Goal: Use online tool/utility: Use online tool/utility

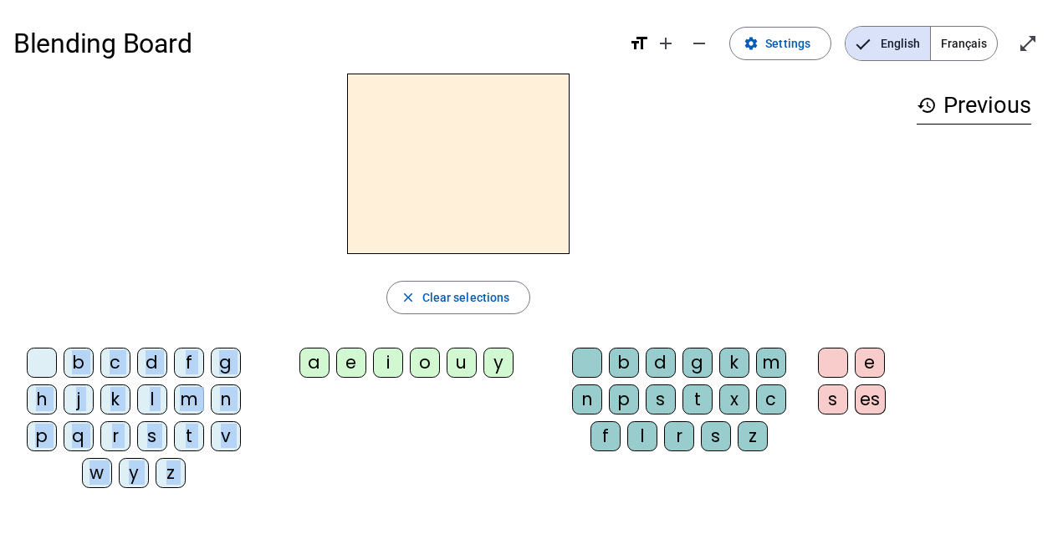
drag, startPoint x: 308, startPoint y: 360, endPoint x: 383, endPoint y: 113, distance: 258.7
click at [383, 113] on div "close Clear selections b c d f g h j k l m n p q r s t v w y z a e i o u y b d …" at bounding box center [458, 288] width 890 height 428
click at [370, 91] on h2 at bounding box center [458, 164] width 222 height 181
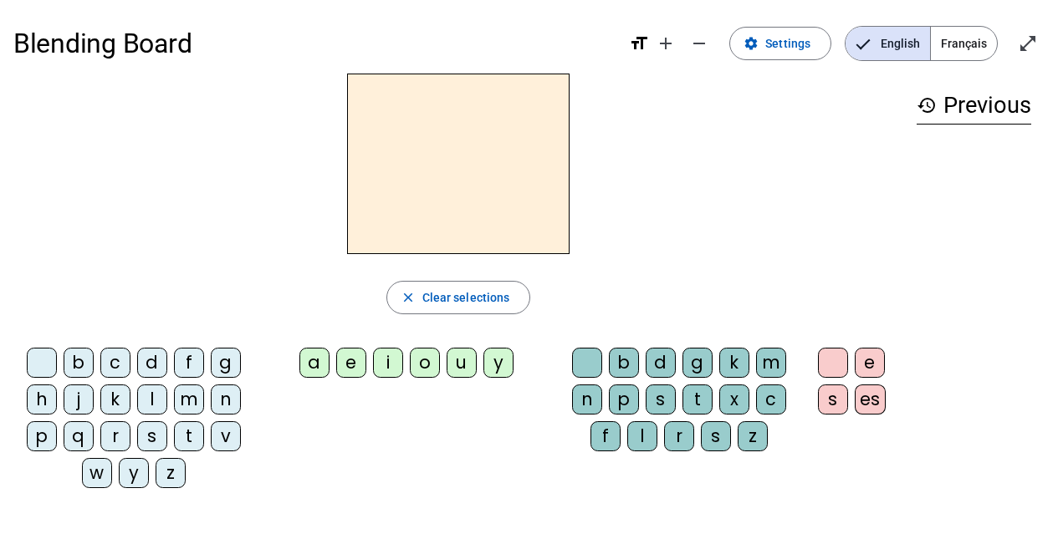
click at [314, 362] on div "a" at bounding box center [314, 363] width 30 height 30
click at [313, 355] on div "a" at bounding box center [314, 363] width 30 height 30
click at [454, 170] on h2 "a" at bounding box center [458, 164] width 222 height 181
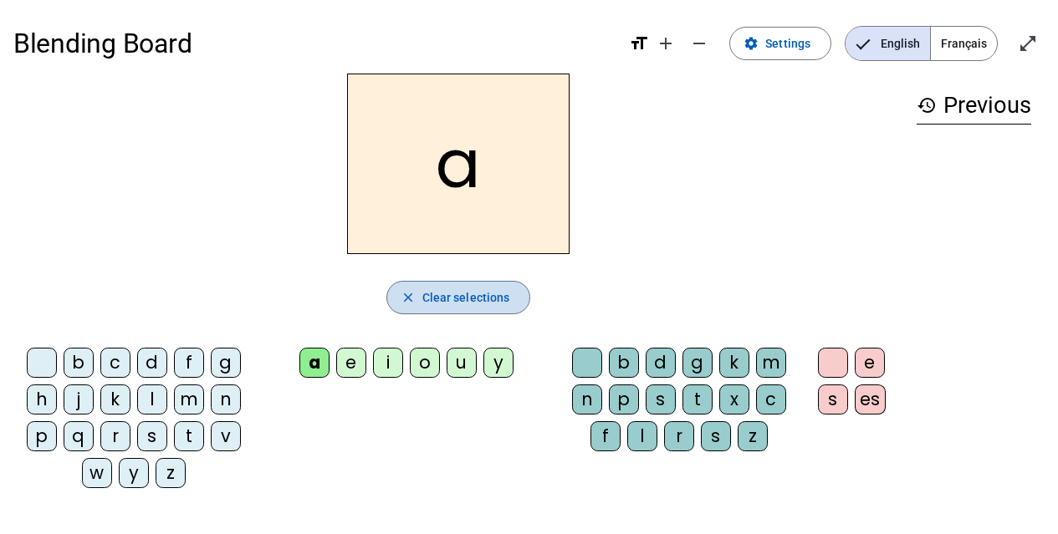
click at [412, 299] on mat-icon "close" at bounding box center [408, 297] width 15 height 15
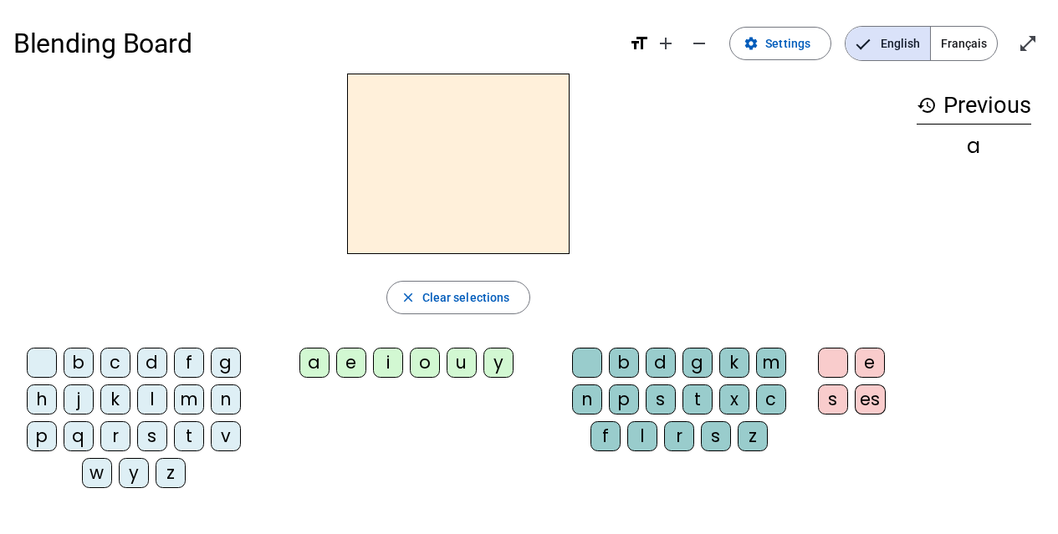
click at [958, 38] on span "Français" at bounding box center [964, 43] width 66 height 33
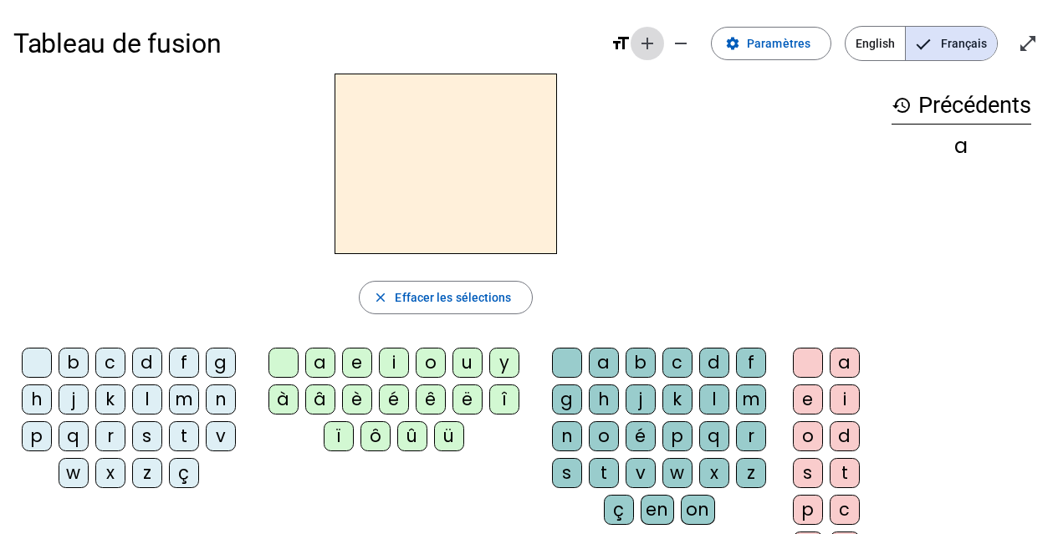
click at [656, 48] on mat-icon "add" at bounding box center [647, 43] width 20 height 20
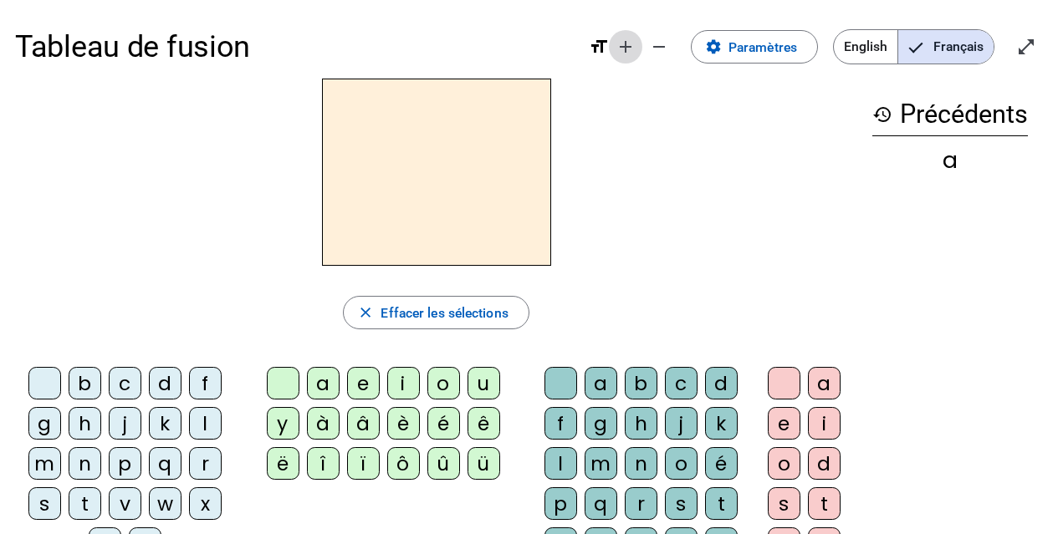
click at [626, 44] on mat-icon "add" at bounding box center [626, 47] width 20 height 20
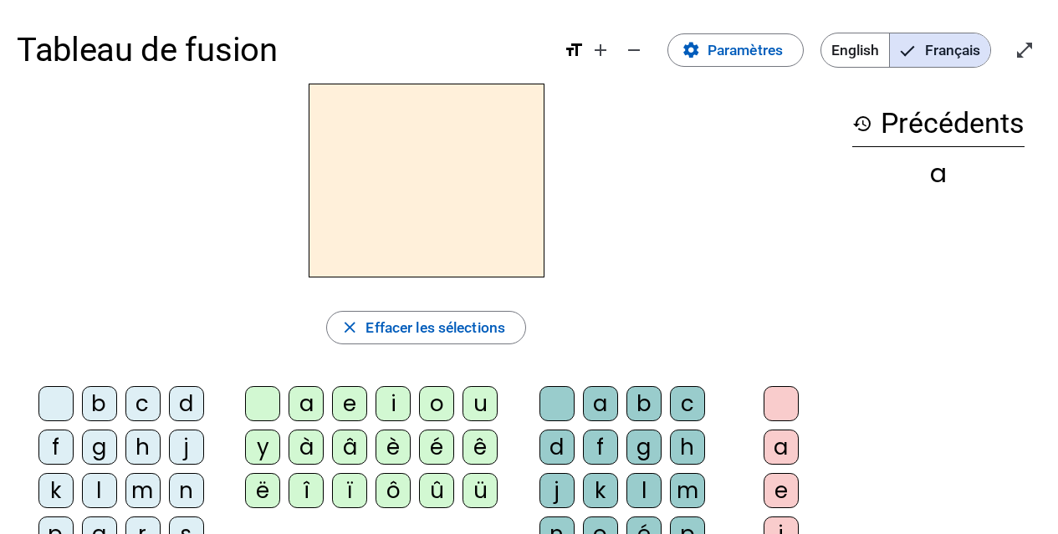
scroll to position [84, 0]
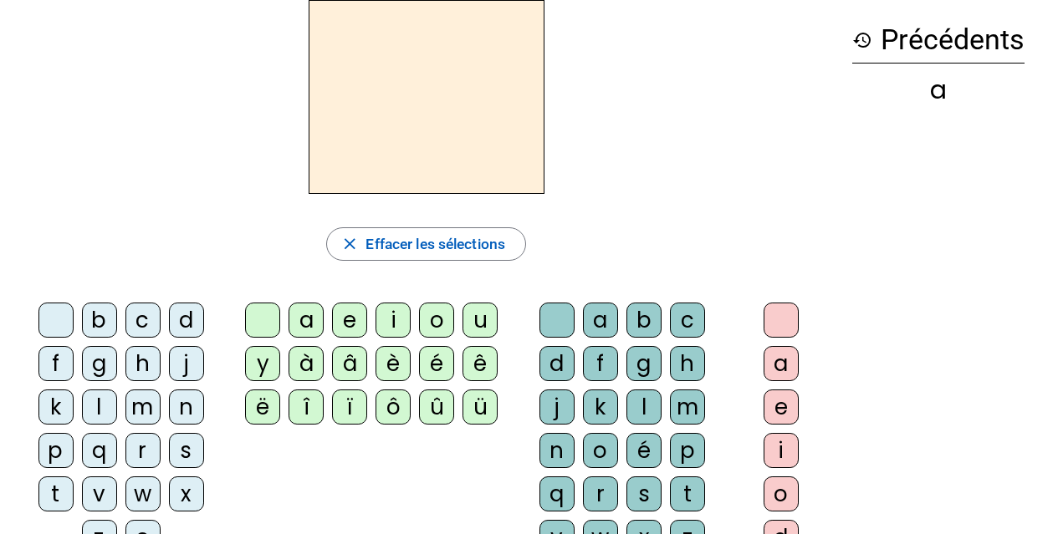
click at [313, 322] on div "a" at bounding box center [306, 320] width 35 height 35
click at [102, 321] on div "b" at bounding box center [99, 320] width 35 height 35
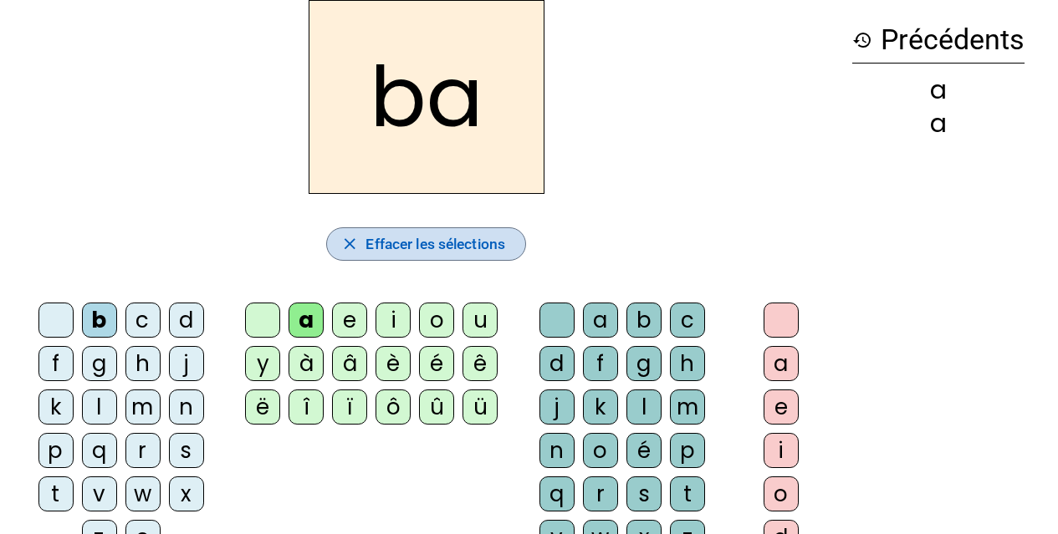
click at [343, 239] on mat-icon "close" at bounding box center [349, 244] width 19 height 19
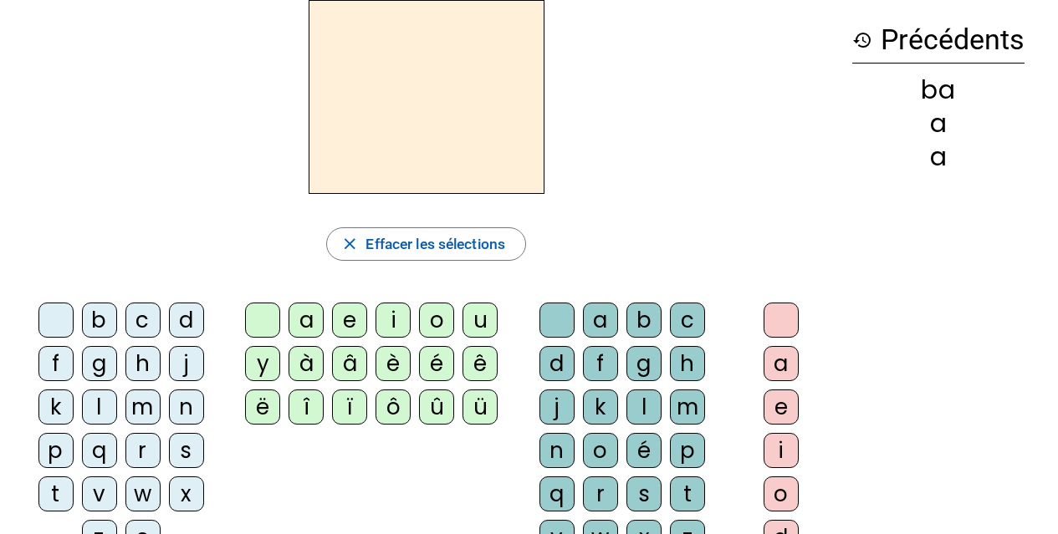
click at [309, 309] on div "a" at bounding box center [306, 320] width 35 height 35
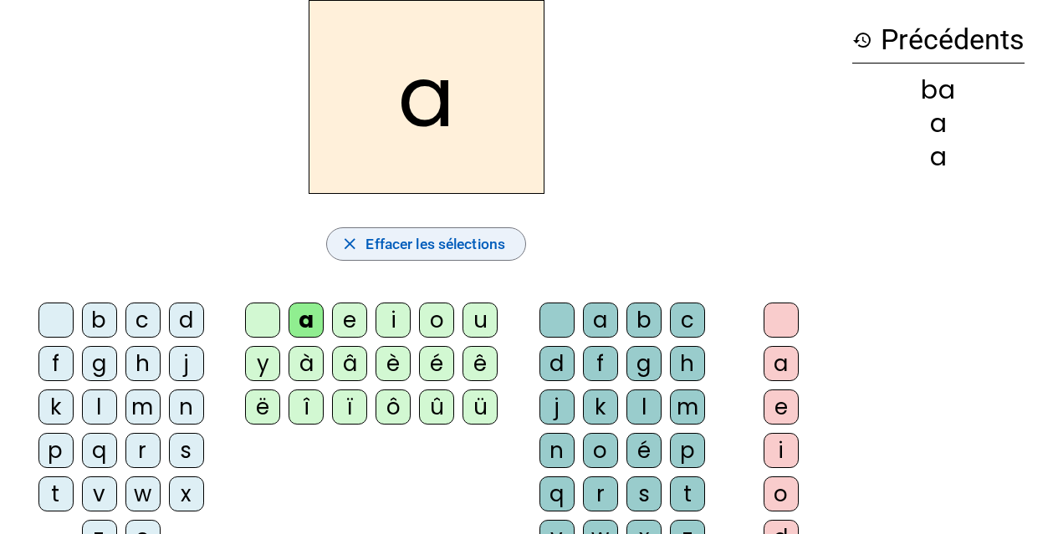
click at [378, 242] on span "Effacer les sélections" at bounding box center [435, 244] width 140 height 25
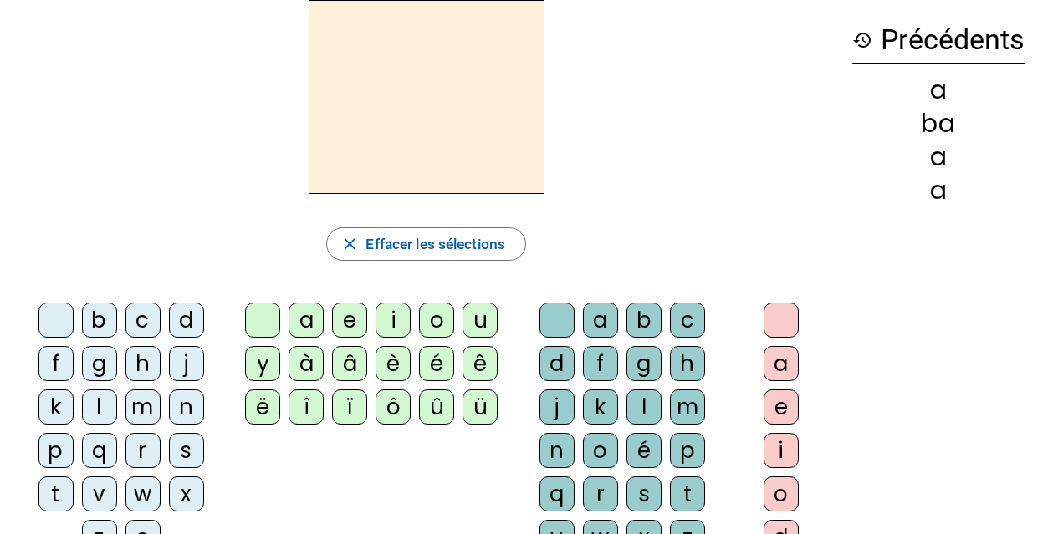
click at [639, 311] on div "b" at bounding box center [643, 320] width 35 height 35
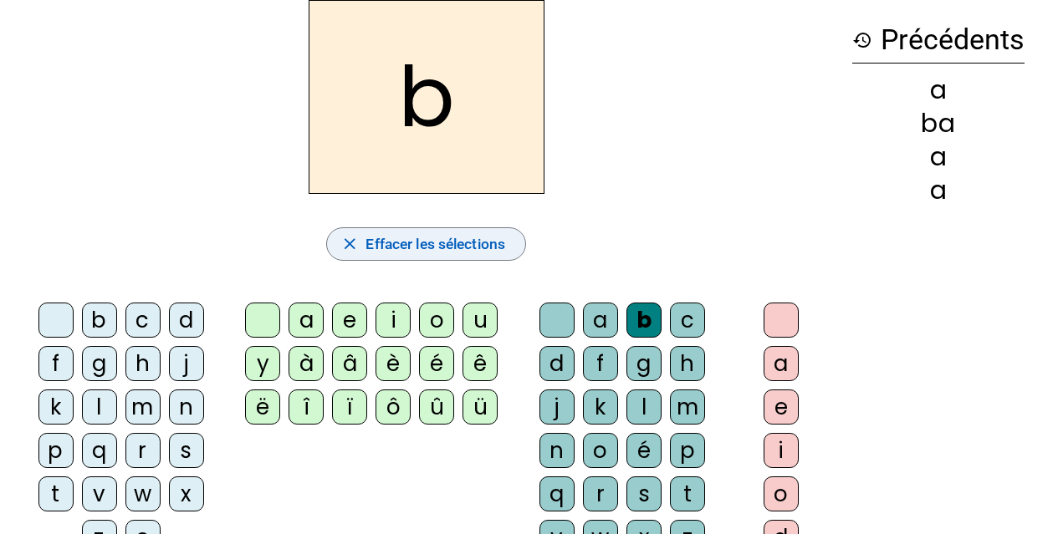
click at [396, 241] on span "Effacer les sélections" at bounding box center [435, 244] width 140 height 25
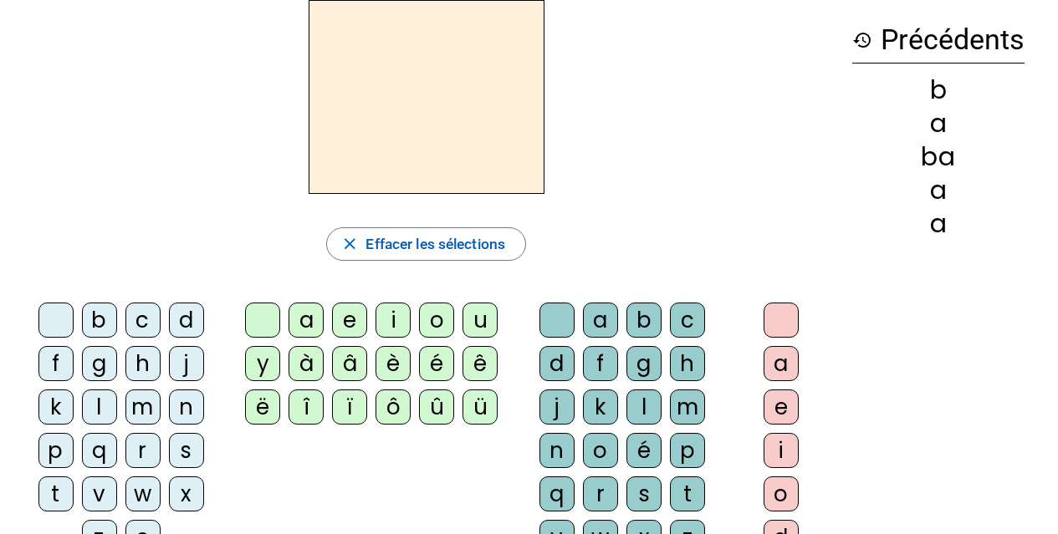
click at [608, 315] on div "a" at bounding box center [600, 320] width 35 height 35
click at [648, 319] on div "b" at bounding box center [643, 320] width 35 height 35
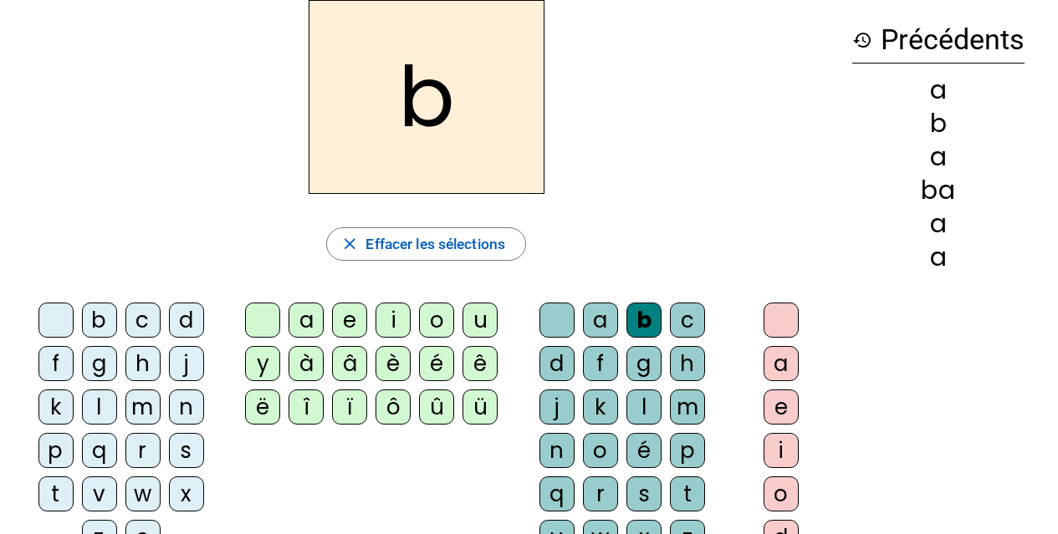
click at [691, 317] on div "c" at bounding box center [687, 320] width 35 height 35
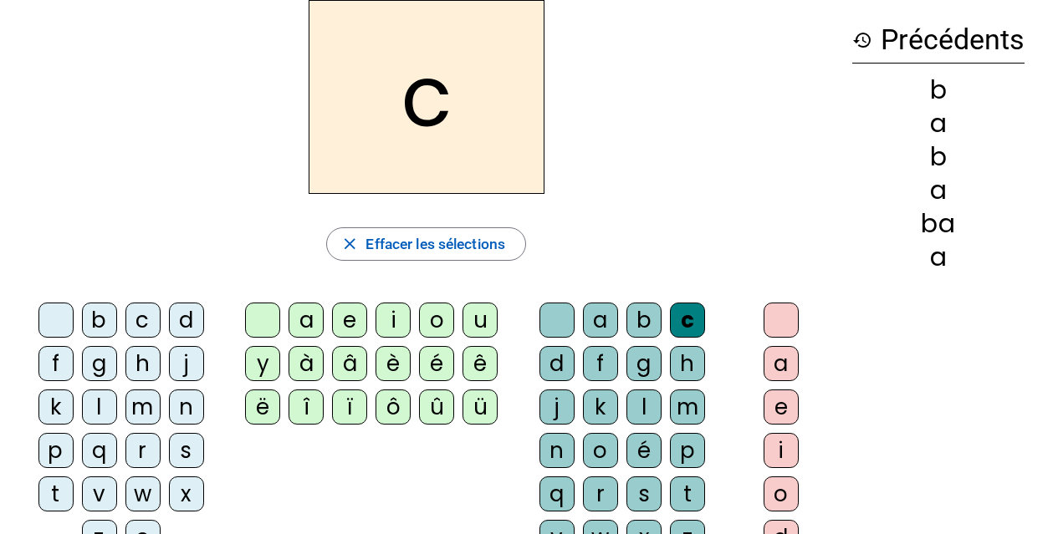
click at [563, 364] on div "d" at bounding box center [556, 363] width 35 height 35
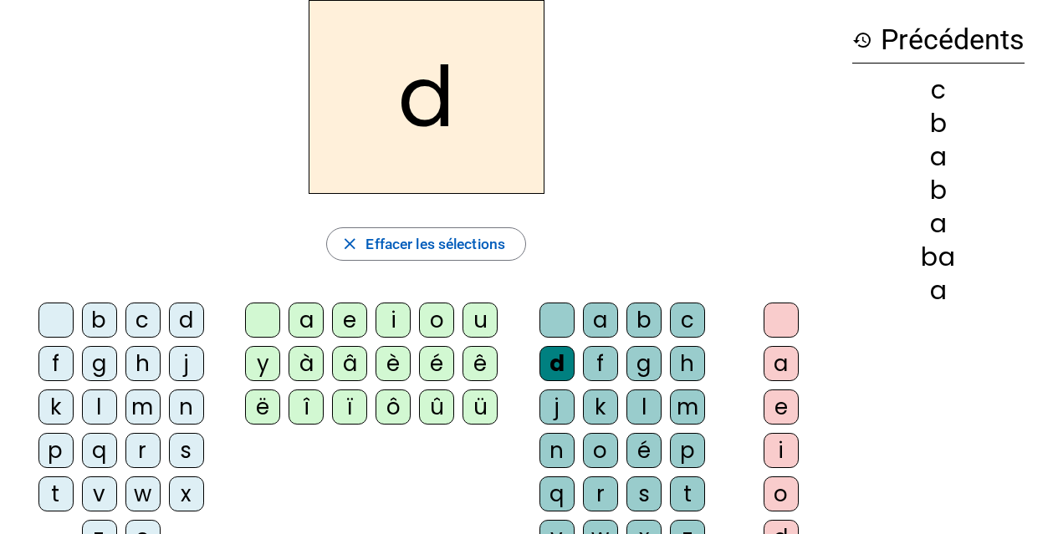
click at [600, 358] on div "f" at bounding box center [600, 363] width 35 height 35
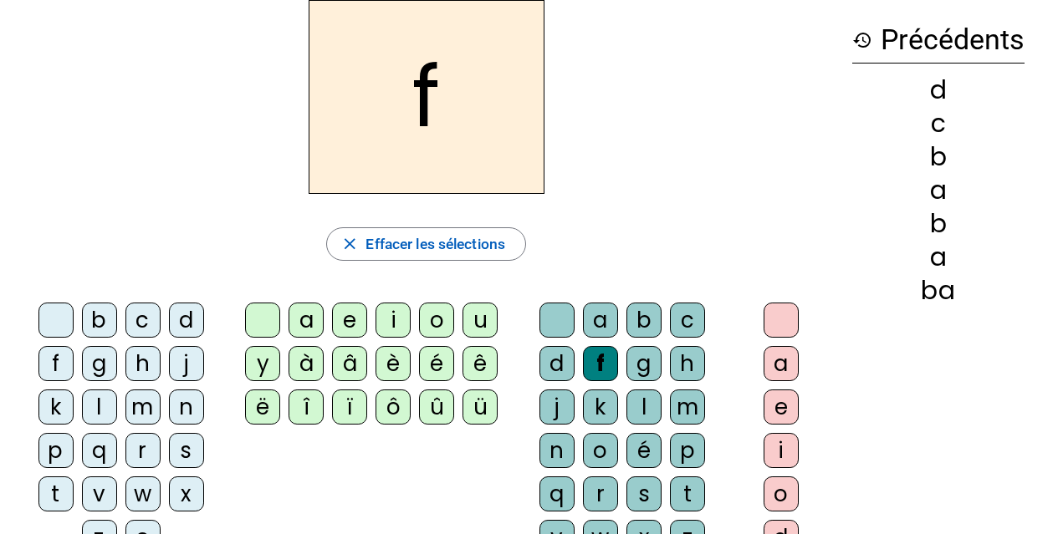
click at [651, 361] on div "g" at bounding box center [643, 363] width 35 height 35
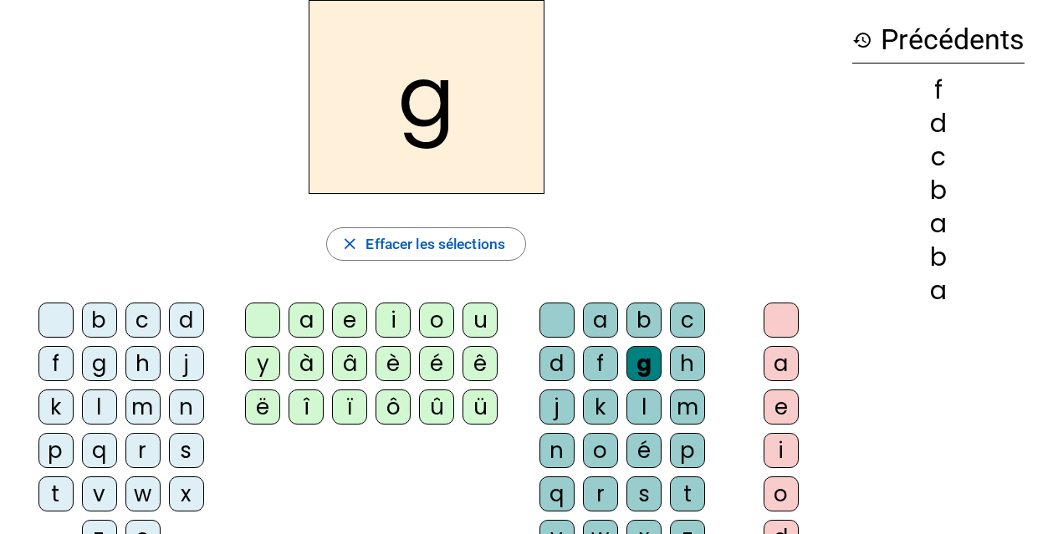
click at [687, 358] on div "h" at bounding box center [687, 363] width 35 height 35
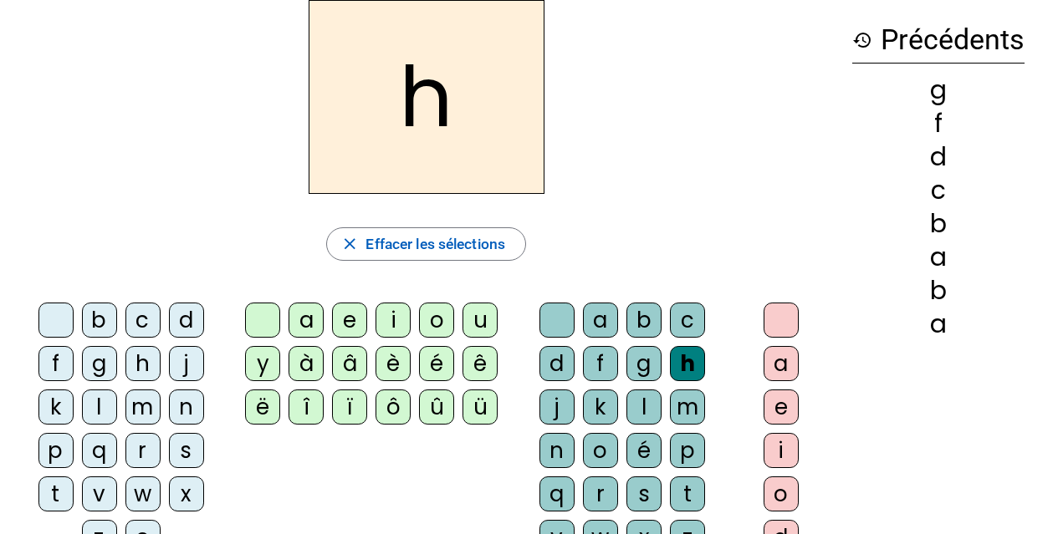
click at [556, 405] on div "j" at bounding box center [556, 407] width 35 height 35
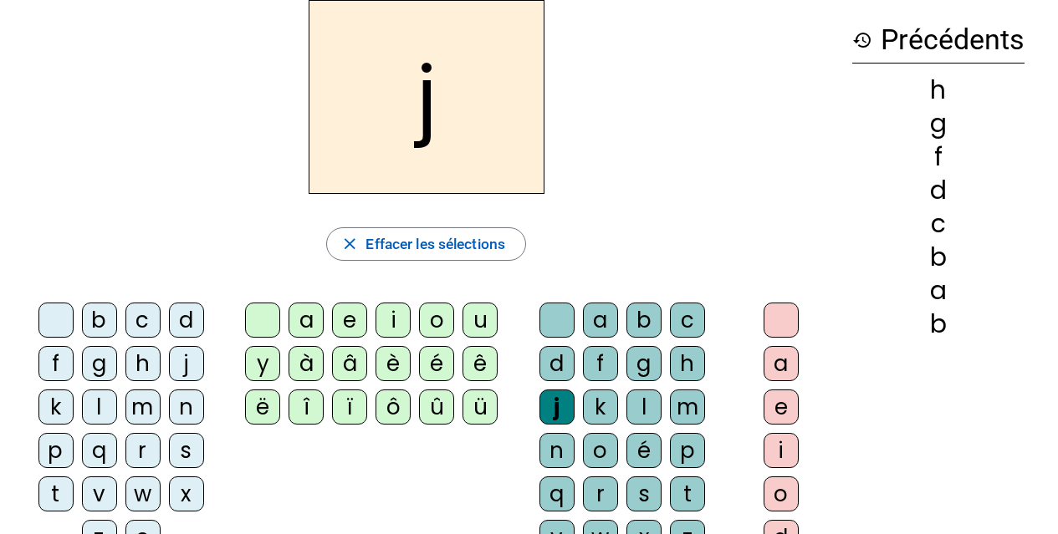
click at [598, 403] on div "k" at bounding box center [600, 407] width 35 height 35
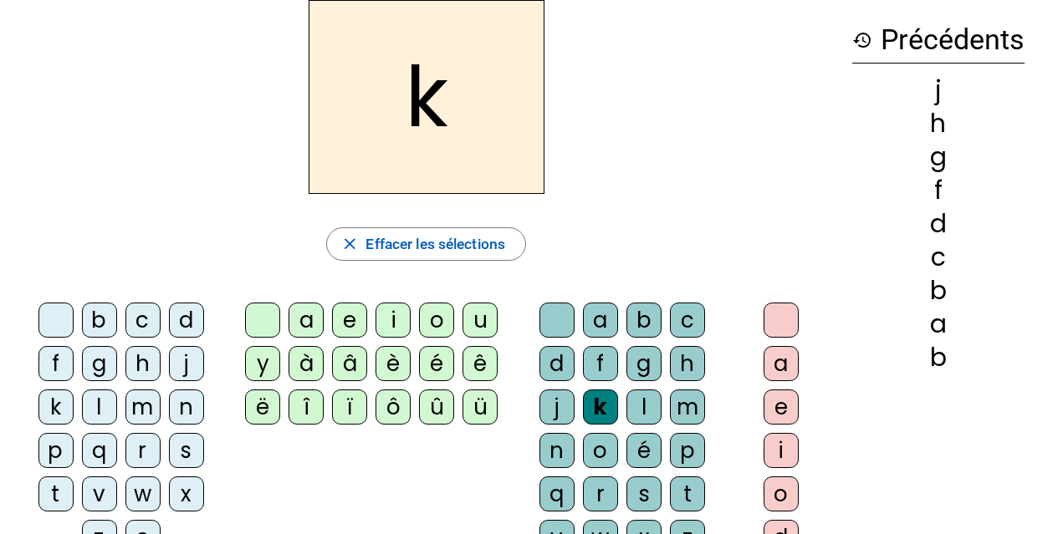
click at [638, 401] on div "l" at bounding box center [643, 407] width 35 height 35
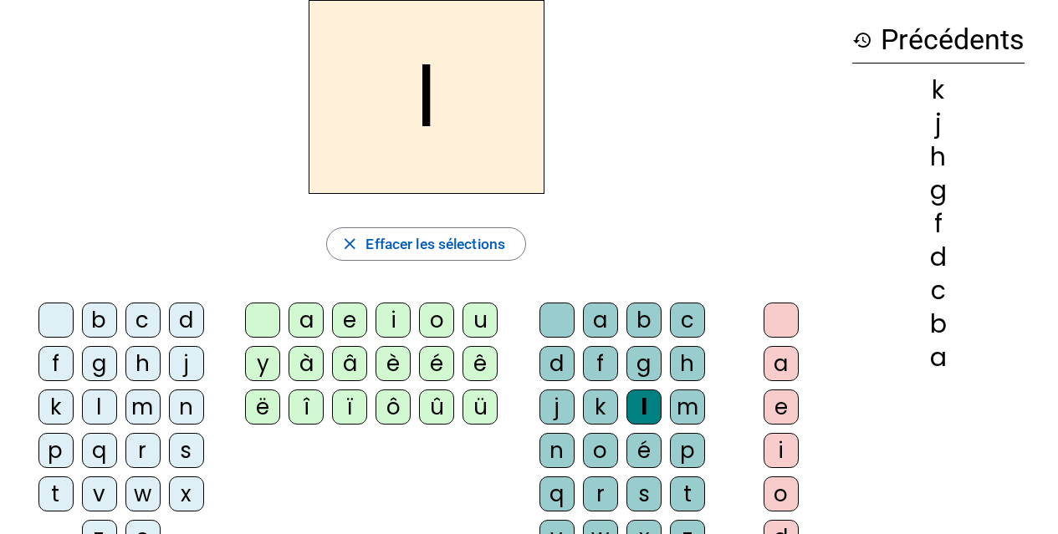
click at [697, 403] on div "m" at bounding box center [687, 407] width 35 height 35
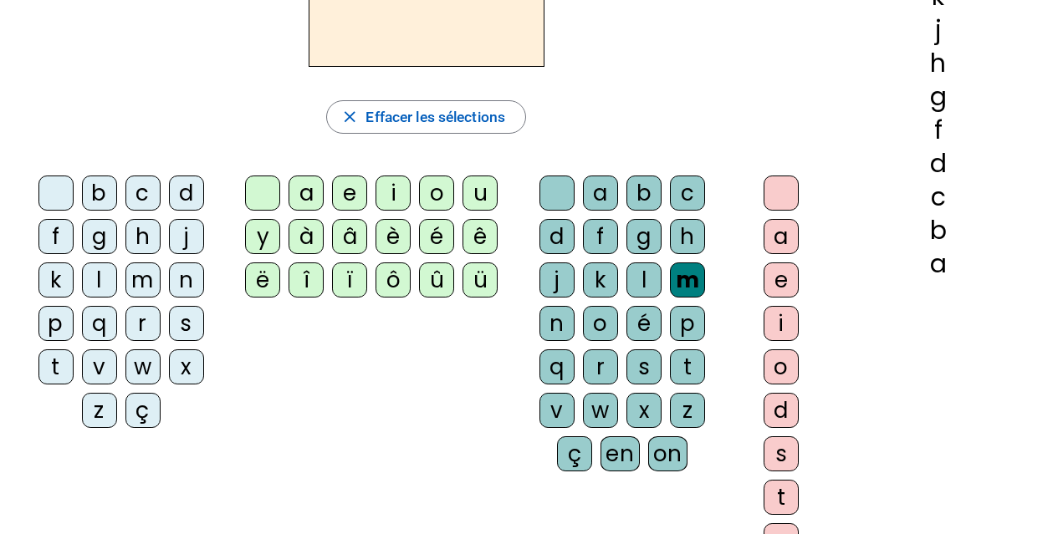
scroll to position [251, 0]
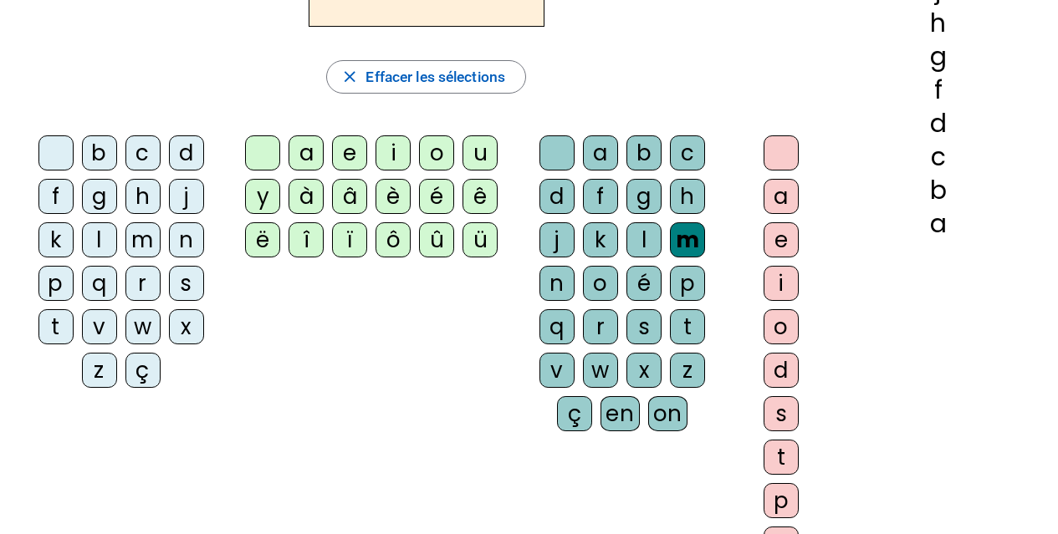
click at [557, 286] on div "n" at bounding box center [556, 283] width 35 height 35
click at [590, 282] on div "o" at bounding box center [600, 283] width 35 height 35
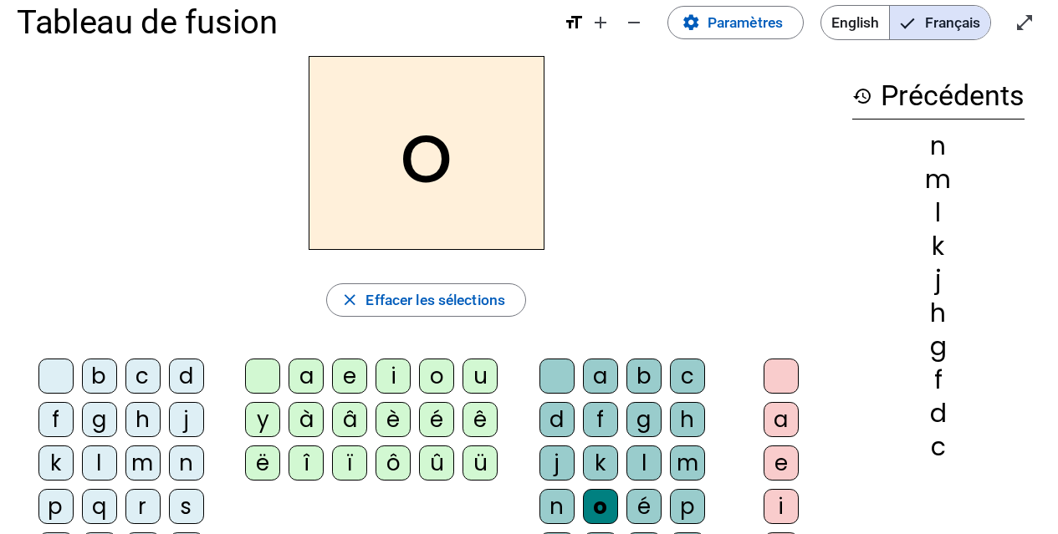
scroll to position [0, 0]
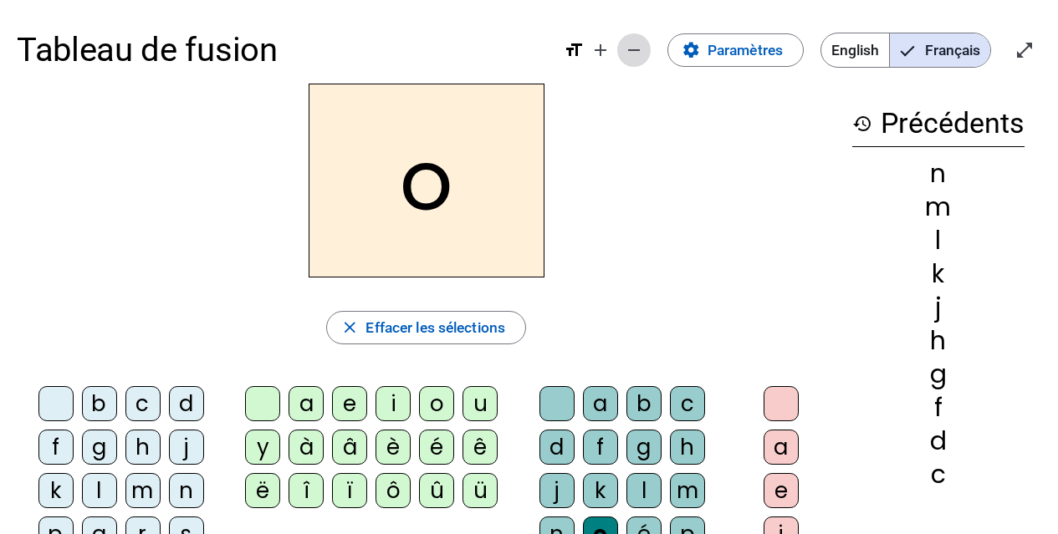
click at [634, 49] on mat-icon "remove" at bounding box center [634, 50] width 20 height 20
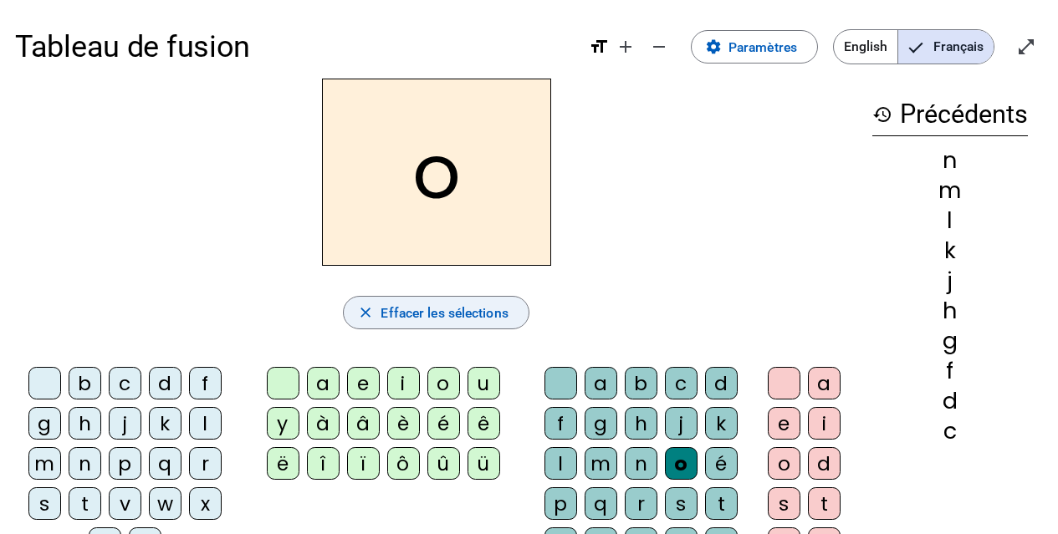
click at [434, 316] on span "Effacer les sélections" at bounding box center [444, 313] width 127 height 23
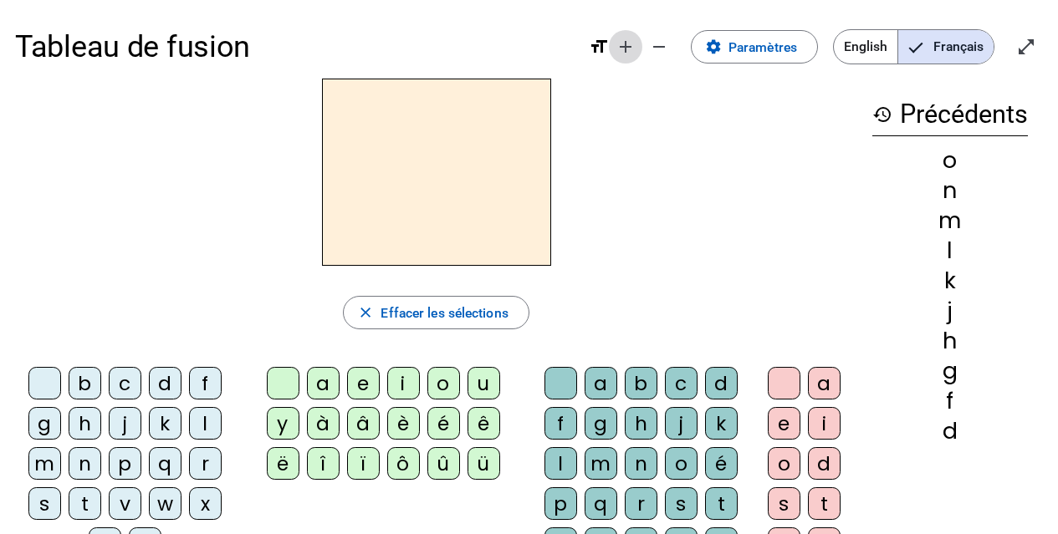
click at [623, 51] on mat-icon "add" at bounding box center [626, 47] width 20 height 20
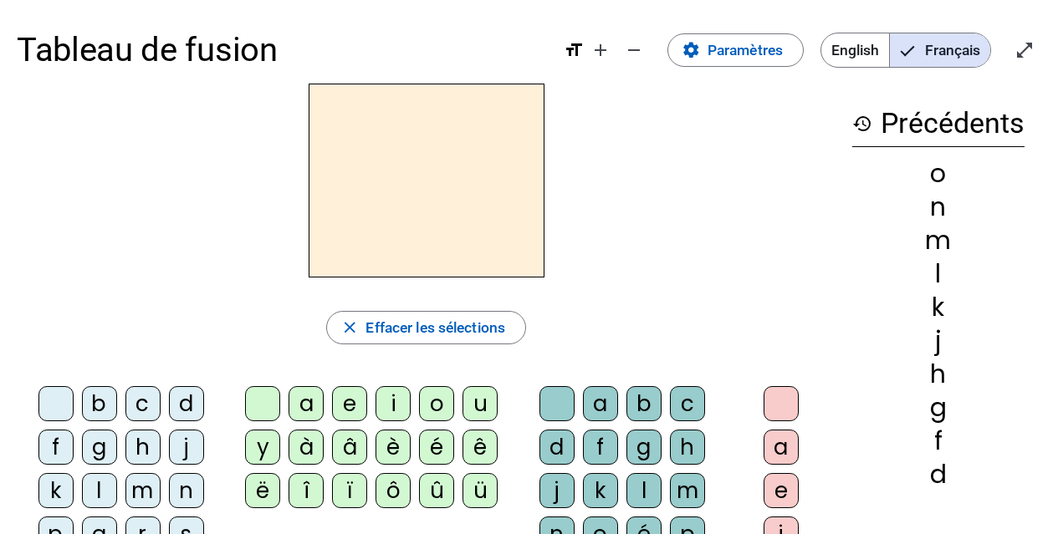
click at [862, 128] on mat-icon "history" at bounding box center [862, 124] width 20 height 20
click at [869, 121] on mat-icon "history" at bounding box center [862, 124] width 20 height 20
click at [864, 120] on mat-icon "history" at bounding box center [862, 124] width 20 height 20
click at [863, 128] on mat-icon "history" at bounding box center [862, 124] width 20 height 20
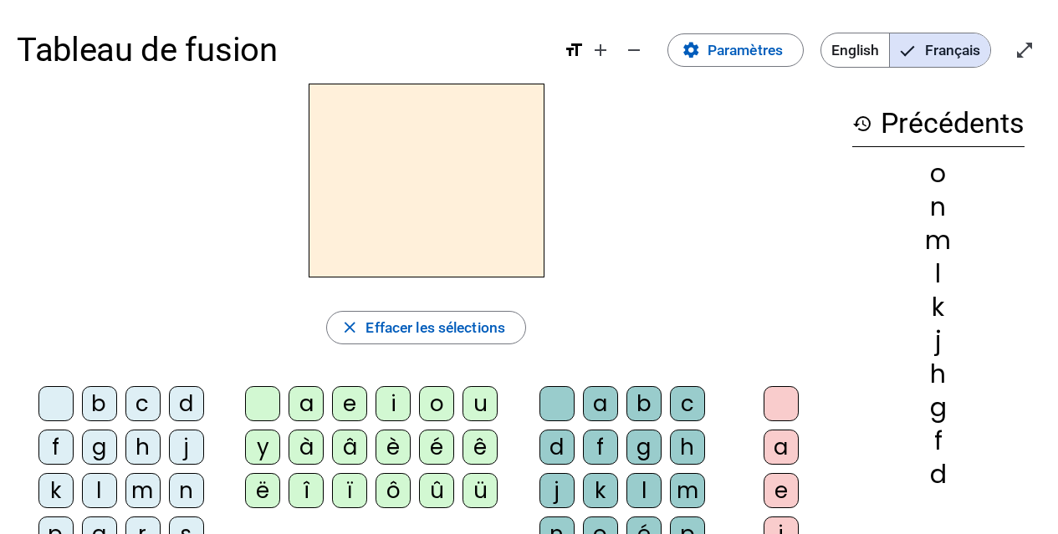
click at [905, 119] on h3 "history Précédents" at bounding box center [938, 123] width 172 height 47
click at [358, 327] on span "button" at bounding box center [426, 328] width 198 height 40
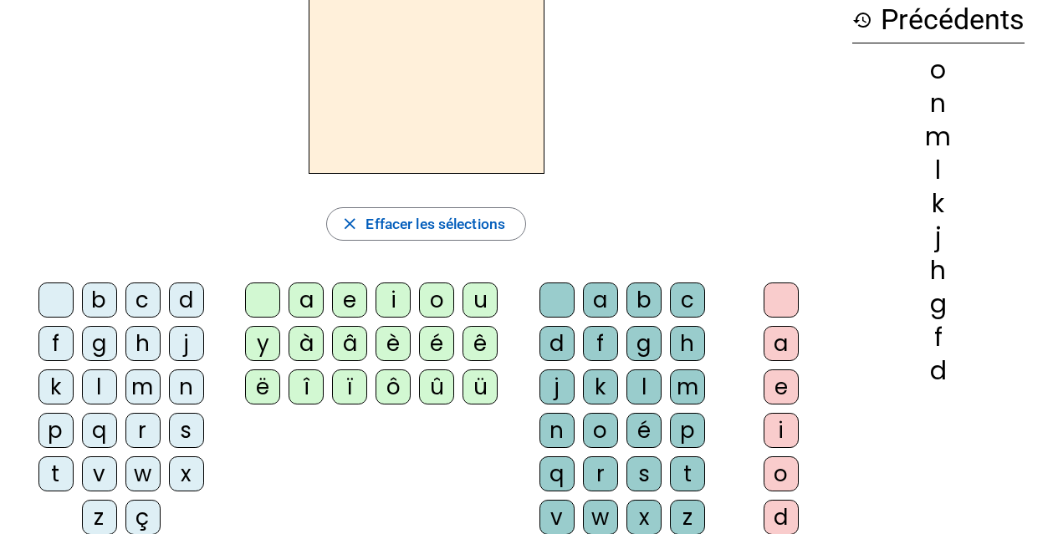
scroll to position [103, 0]
click at [936, 71] on div "o" at bounding box center [938, 71] width 172 height 25
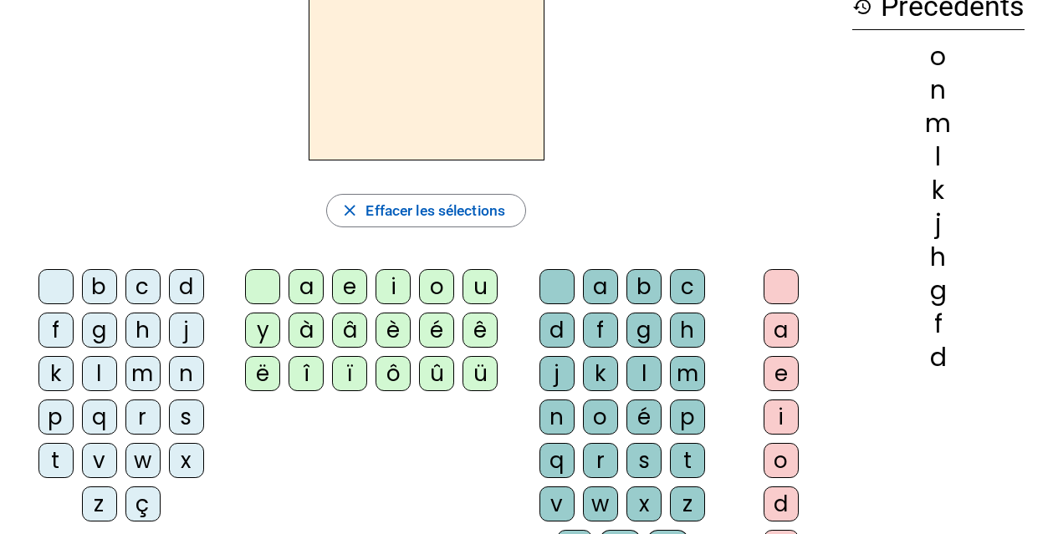
scroll to position [84, 0]
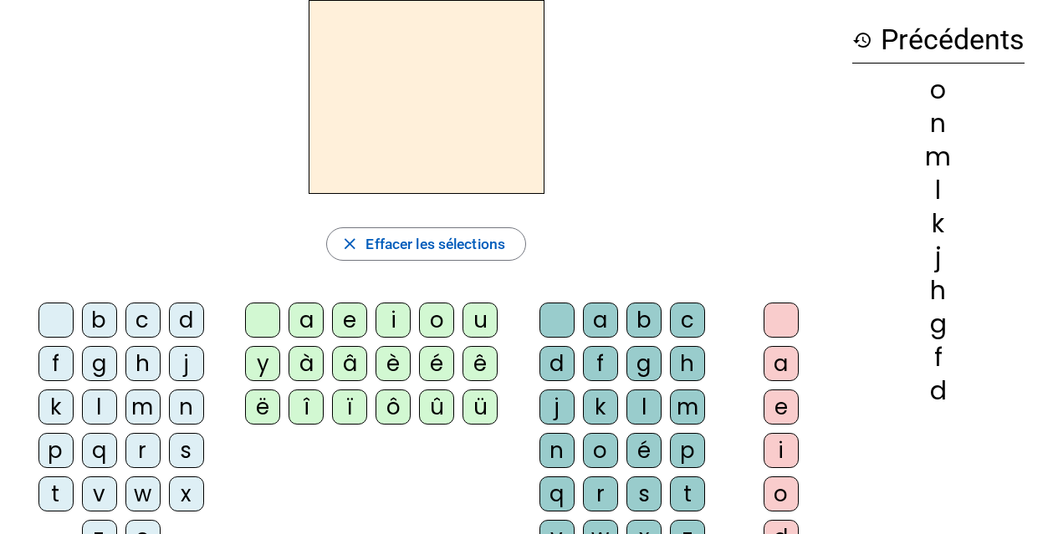
click at [777, 358] on div "a" at bounding box center [781, 363] width 35 height 35
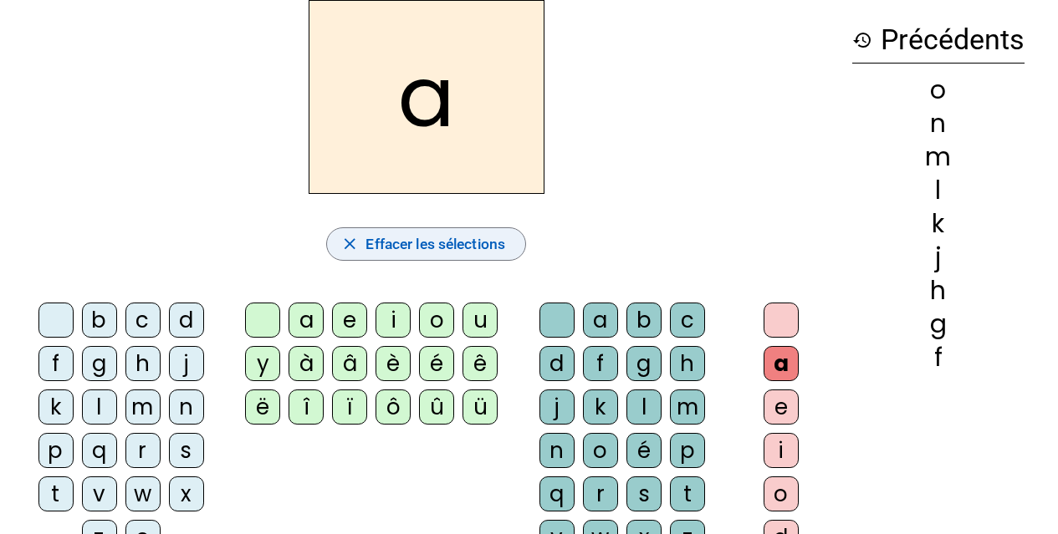
click at [478, 247] on span "Effacer les sélections" at bounding box center [435, 244] width 140 height 25
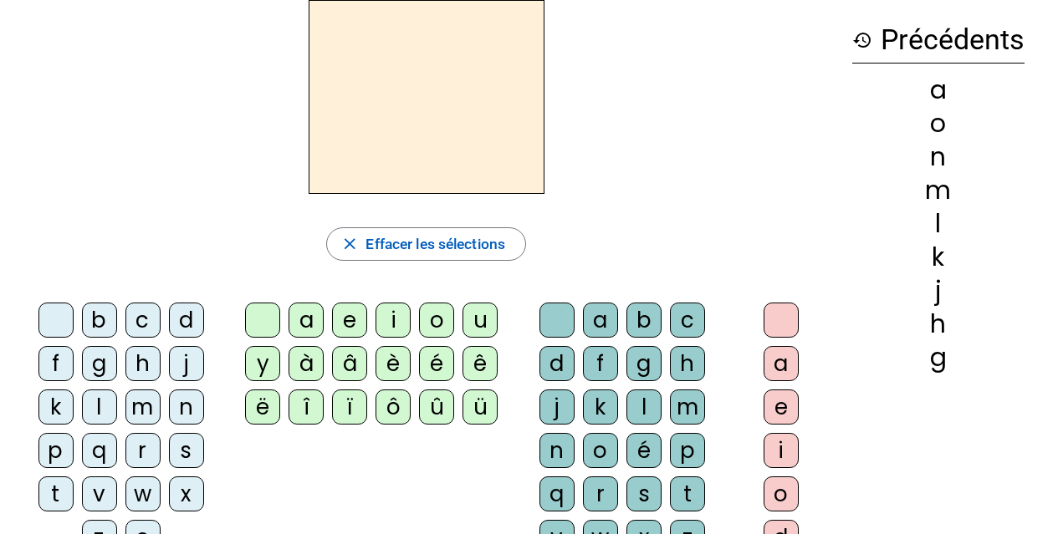
click at [784, 402] on div "e" at bounding box center [781, 407] width 35 height 35
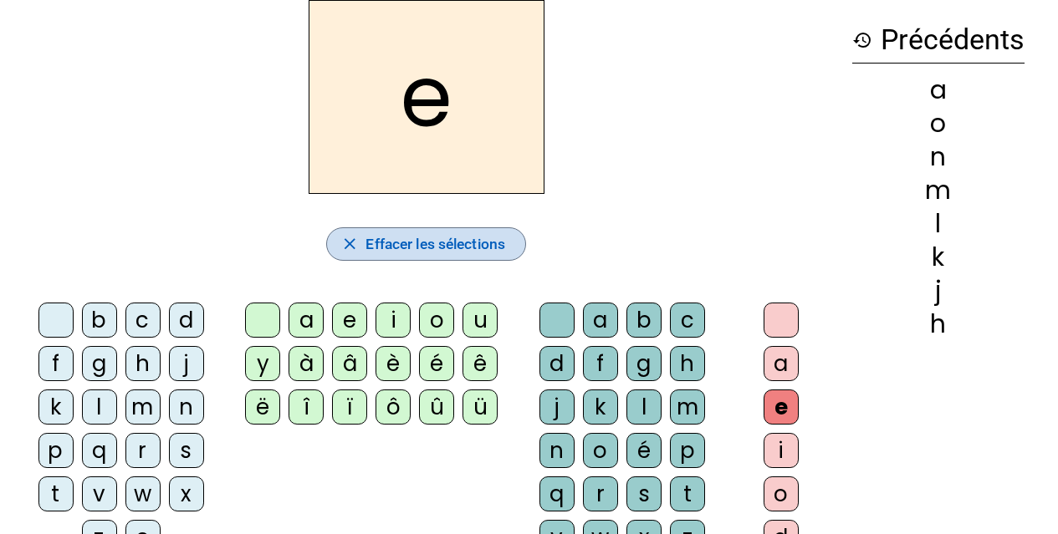
click at [452, 238] on span "Effacer les sélections" at bounding box center [435, 244] width 140 height 25
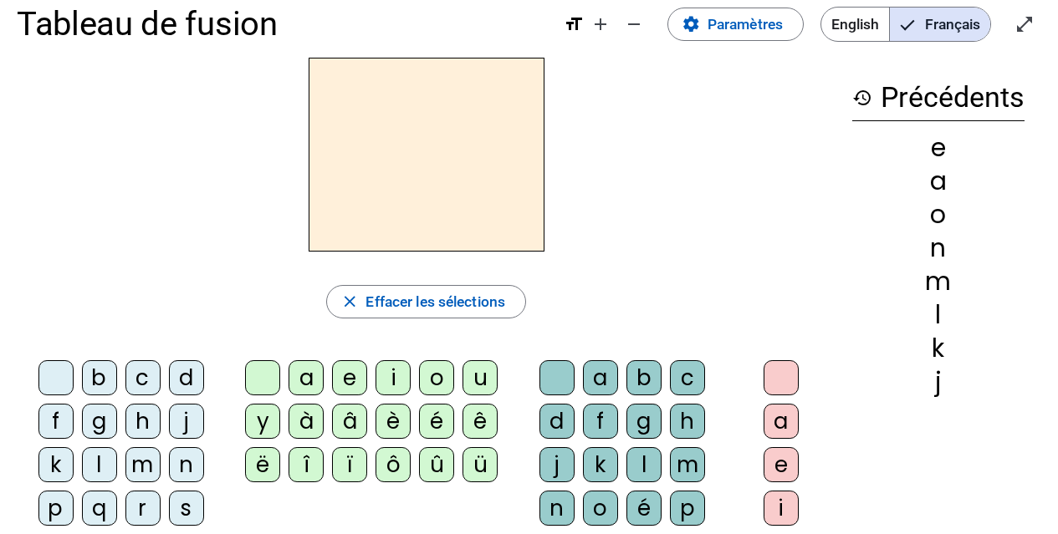
scroll to position [0, 0]
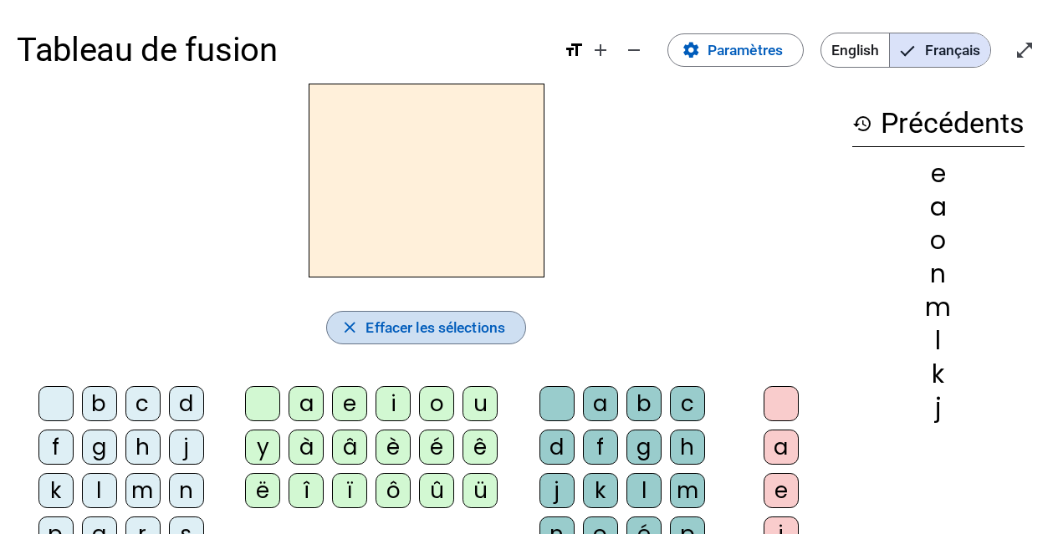
click at [393, 325] on span "Effacer les sélections" at bounding box center [435, 327] width 140 height 25
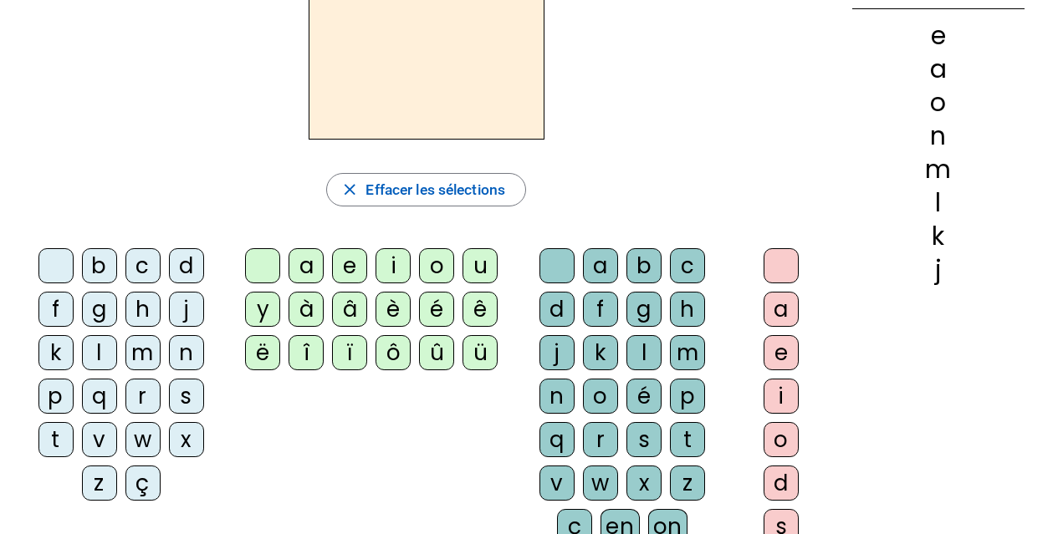
scroll to position [167, 0]
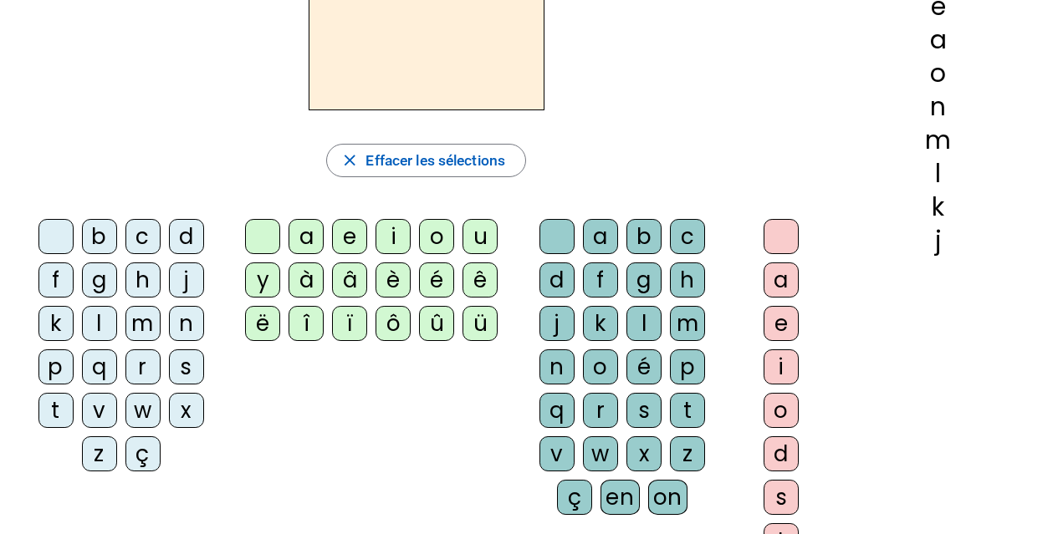
click at [312, 286] on div "à" at bounding box center [306, 280] width 35 height 35
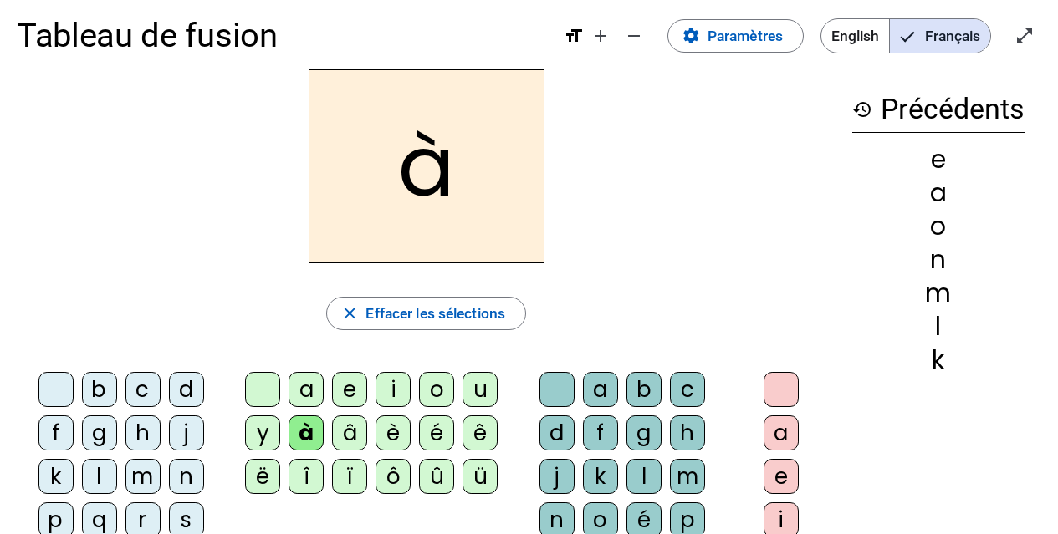
scroll to position [0, 0]
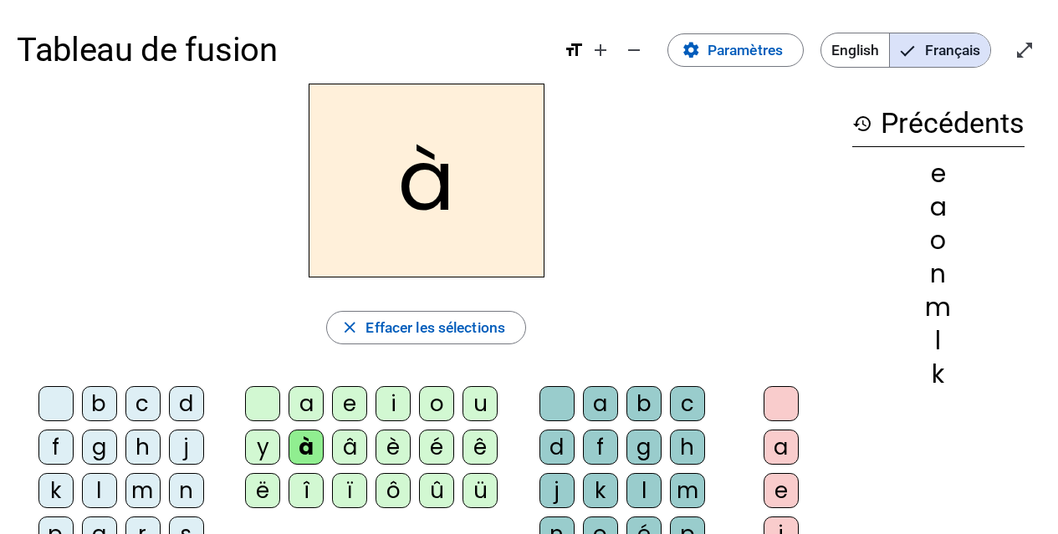
click at [355, 449] on div "â" at bounding box center [349, 447] width 35 height 35
click at [395, 441] on div "è" at bounding box center [393, 447] width 35 height 35
click at [433, 446] on div "é" at bounding box center [436, 447] width 35 height 35
click at [478, 442] on div "ê" at bounding box center [479, 447] width 35 height 35
click at [432, 447] on div "é" at bounding box center [436, 447] width 35 height 35
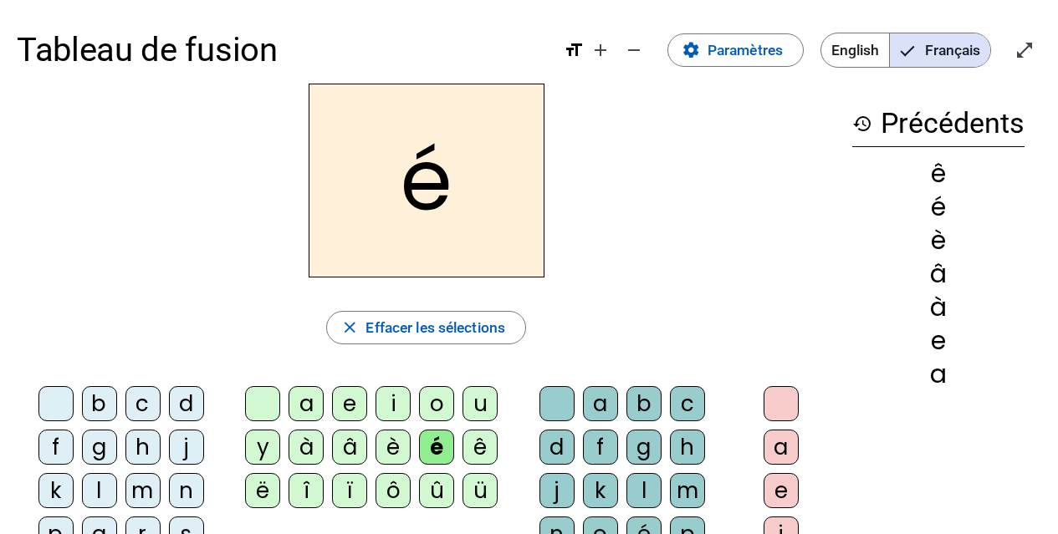
click at [393, 441] on div "è" at bounding box center [393, 447] width 35 height 35
click at [353, 447] on div "â" at bounding box center [349, 447] width 35 height 35
click at [303, 442] on div "à" at bounding box center [306, 447] width 35 height 35
click at [268, 446] on div "y" at bounding box center [262, 447] width 35 height 35
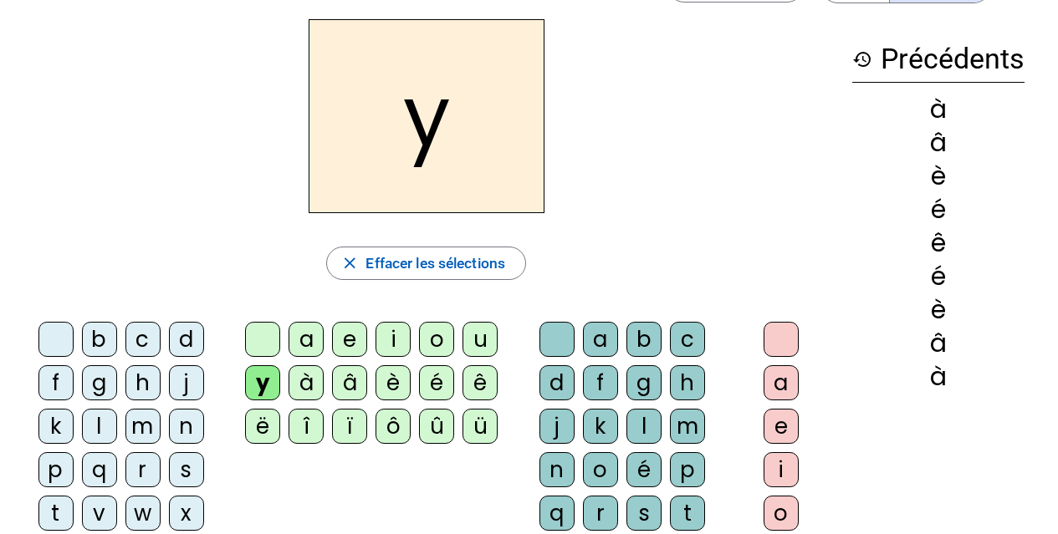
scroll to position [167, 0]
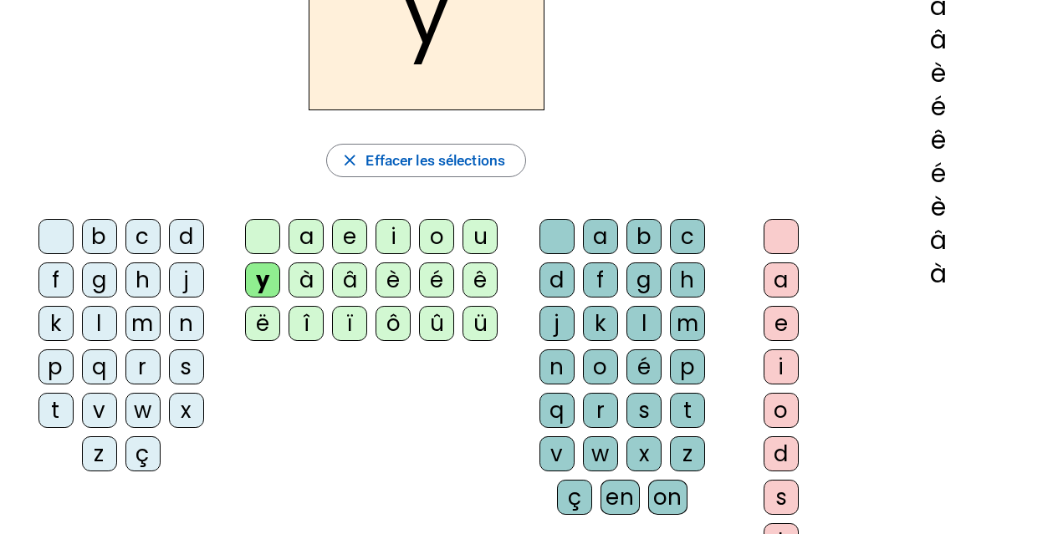
click at [644, 456] on div "x" at bounding box center [643, 454] width 35 height 35
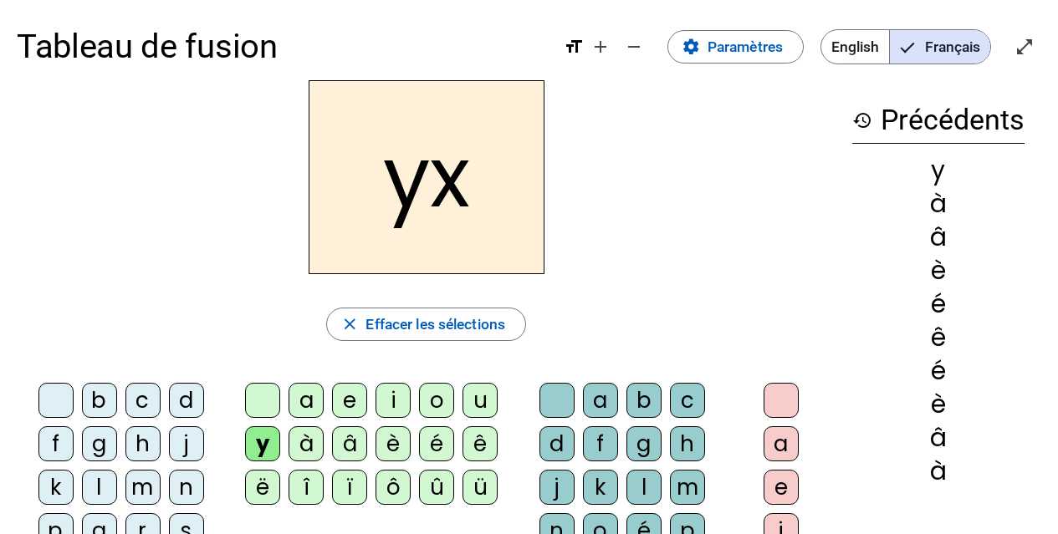
scroll to position [0, 0]
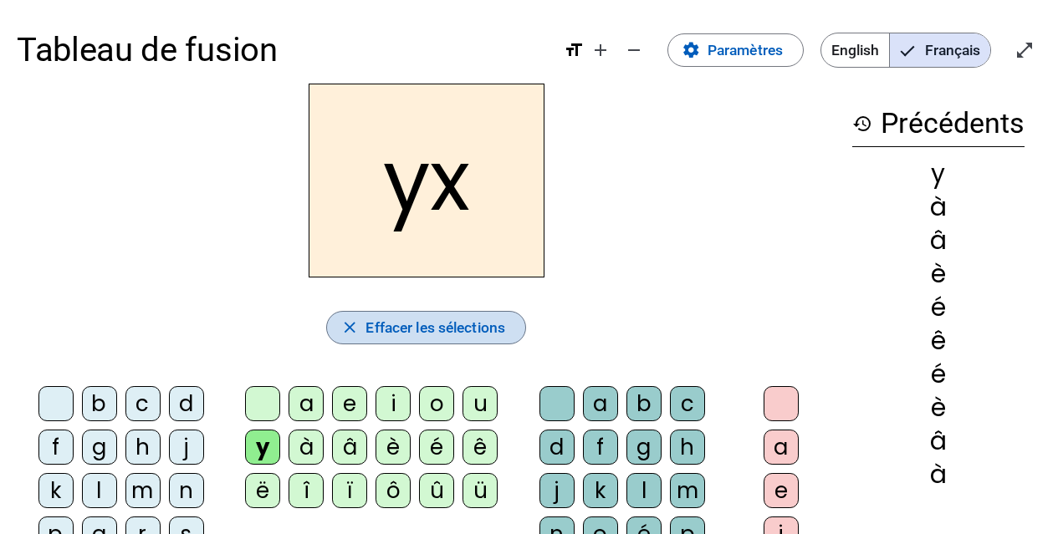
click at [446, 317] on span "Effacer les sélections" at bounding box center [435, 327] width 140 height 25
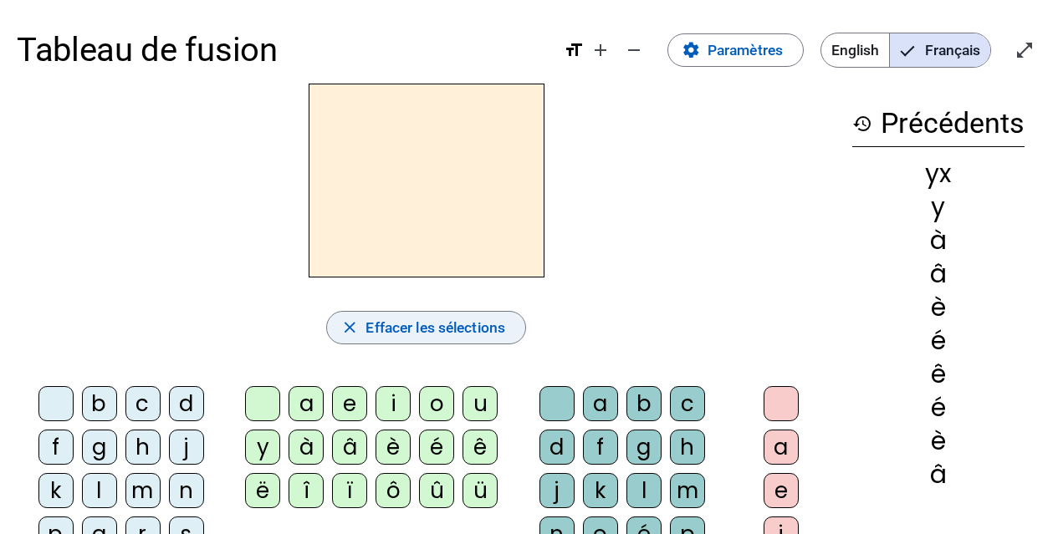
scroll to position [84, 0]
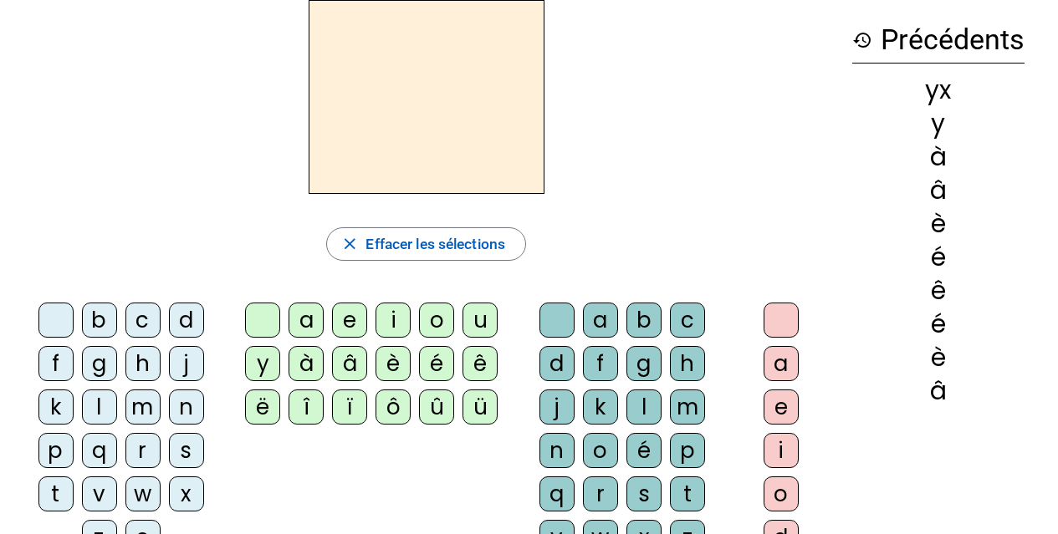
click at [310, 319] on div "a" at bounding box center [306, 320] width 35 height 35
click at [642, 319] on div "b" at bounding box center [643, 320] width 35 height 35
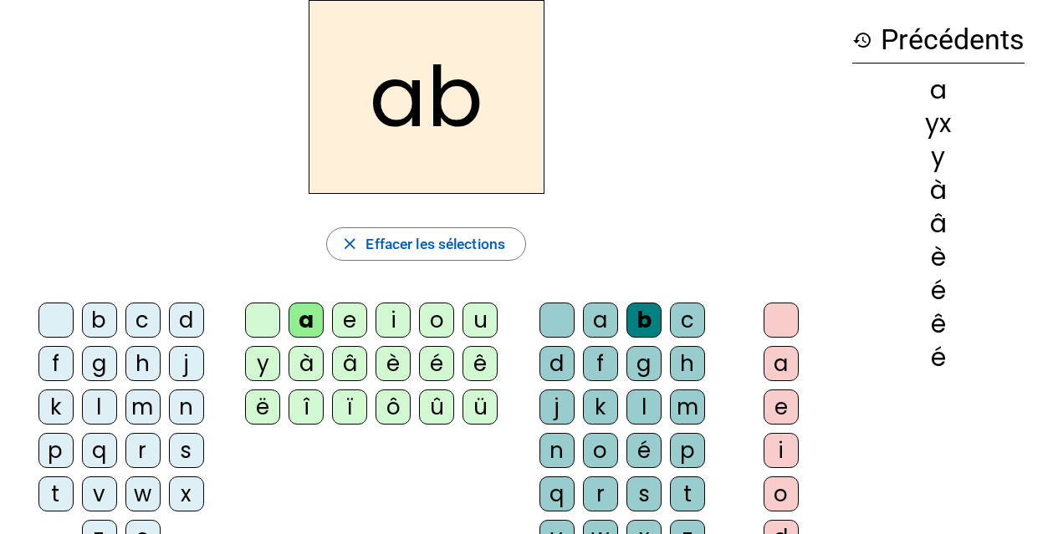
click at [600, 320] on div "a" at bounding box center [600, 320] width 35 height 35
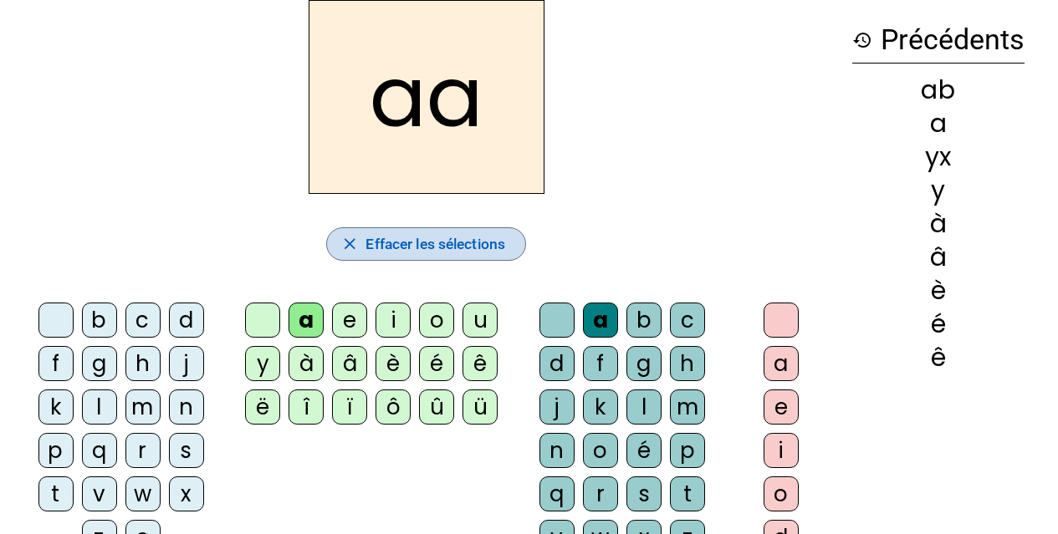
click at [434, 239] on span "Effacer les sélections" at bounding box center [435, 244] width 140 height 25
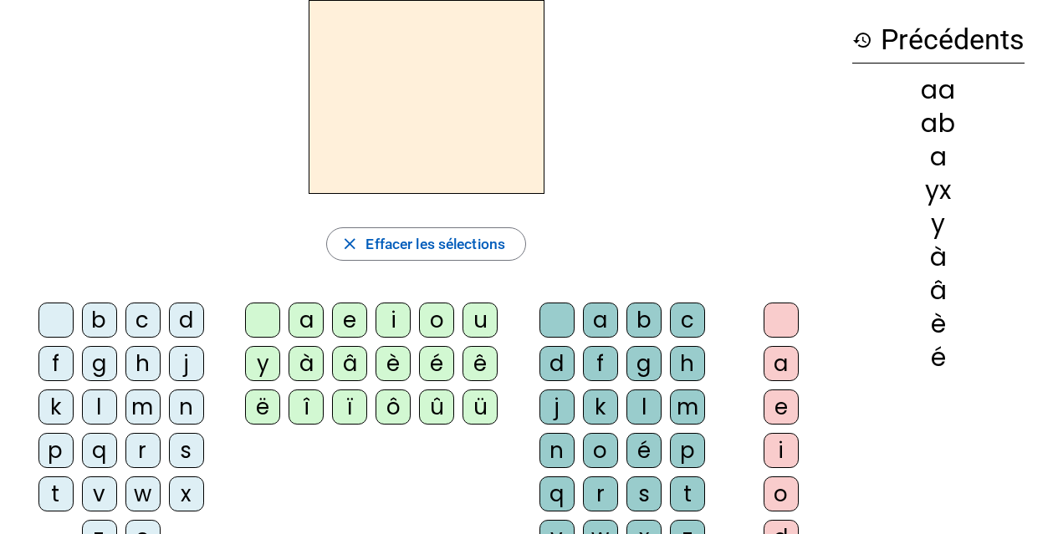
click at [307, 324] on div "a" at bounding box center [306, 320] width 35 height 35
click at [104, 319] on div "b" at bounding box center [99, 320] width 35 height 35
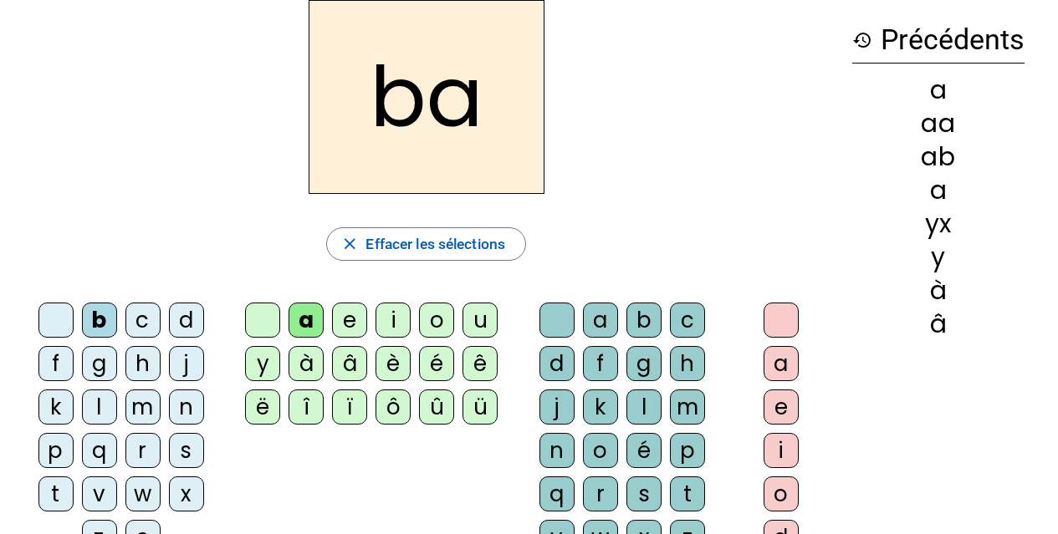
click at [299, 316] on div "a" at bounding box center [306, 320] width 35 height 35
click at [624, 317] on letter-bubble "a" at bounding box center [604, 324] width 43 height 43
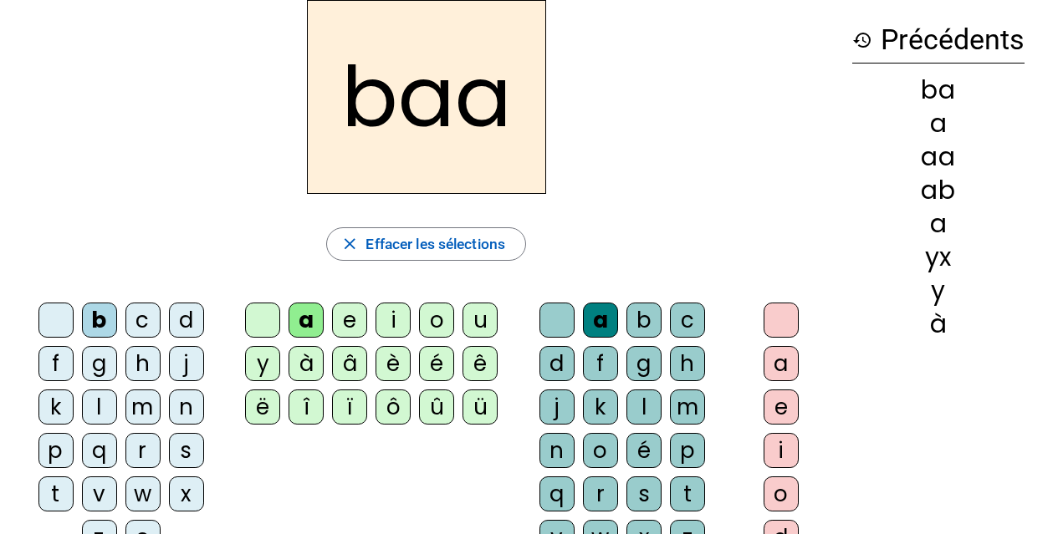
click at [503, 99] on h2 "baa" at bounding box center [426, 97] width 239 height 194
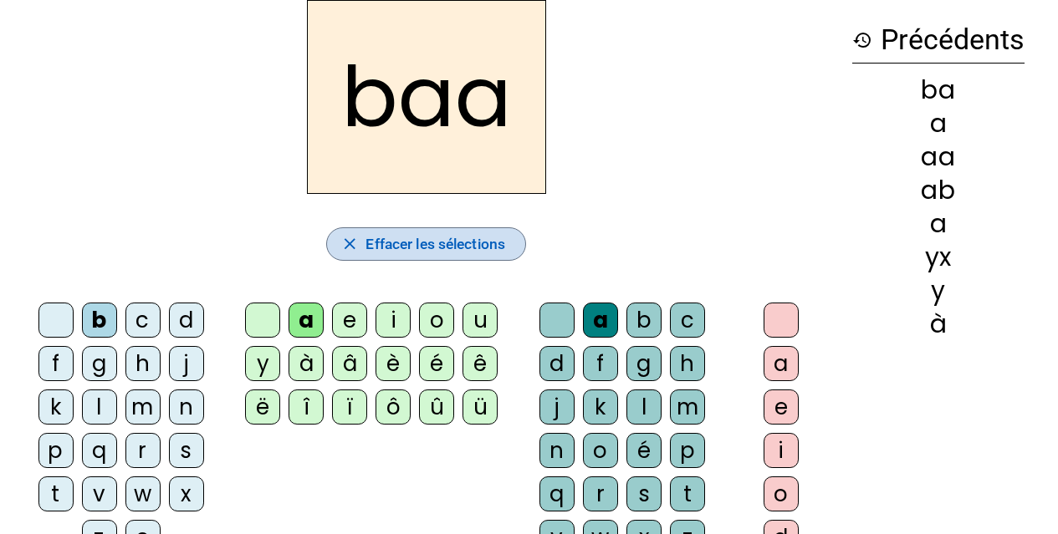
click at [418, 238] on span "Effacer les sélections" at bounding box center [435, 244] width 140 height 25
